Goal: Transaction & Acquisition: Obtain resource

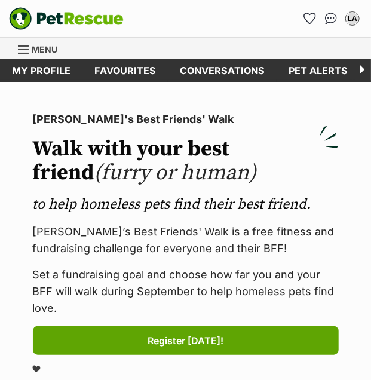
click at [32, 48] on span "Menu" at bounding box center [45, 49] width 26 height 10
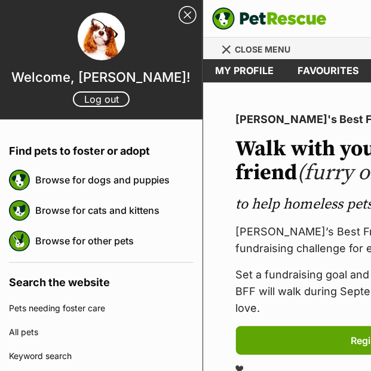
click at [152, 194] on div "Browse for dogs and puppies" at bounding box center [101, 180] width 185 height 30
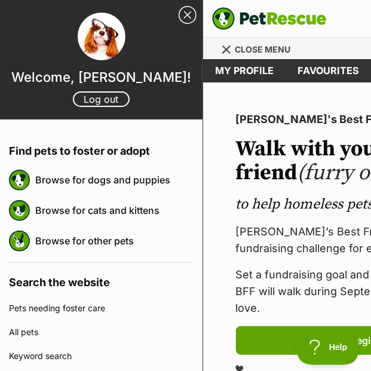
click at [115, 206] on link "Browse for cats and kittens" at bounding box center [114, 210] width 158 height 25
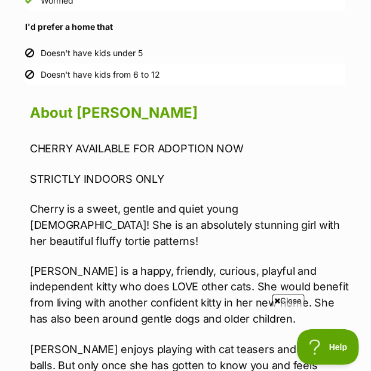
scroll to position [1545, 0]
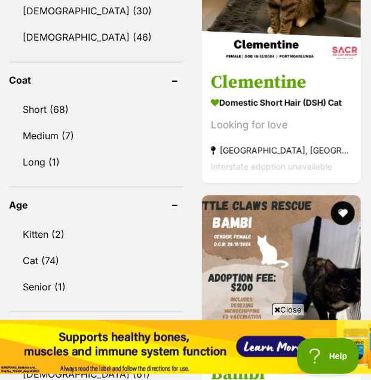
click at [289, 72] on h3 "Clementine" at bounding box center [281, 83] width 141 height 23
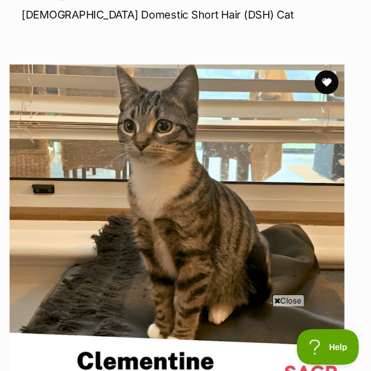
scroll to position [145, 8]
